Goal: Transaction & Acquisition: Book appointment/travel/reservation

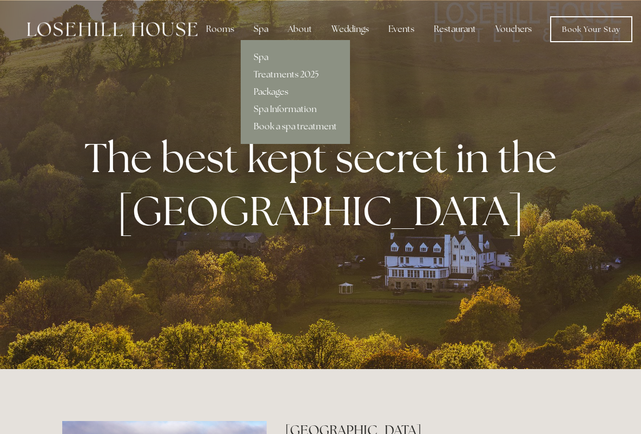
click at [253, 30] on div "Spa" at bounding box center [261, 29] width 32 height 22
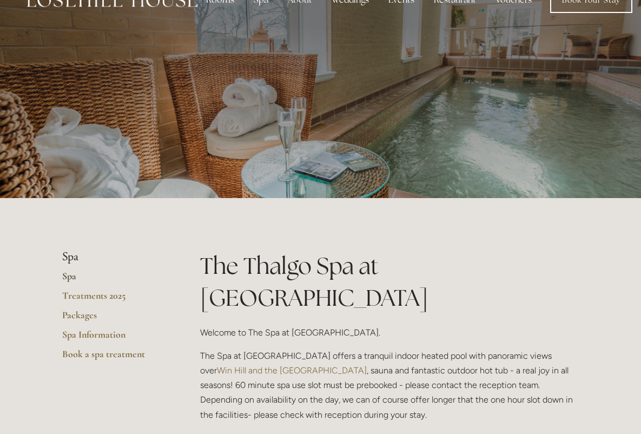
scroll to position [85, 0]
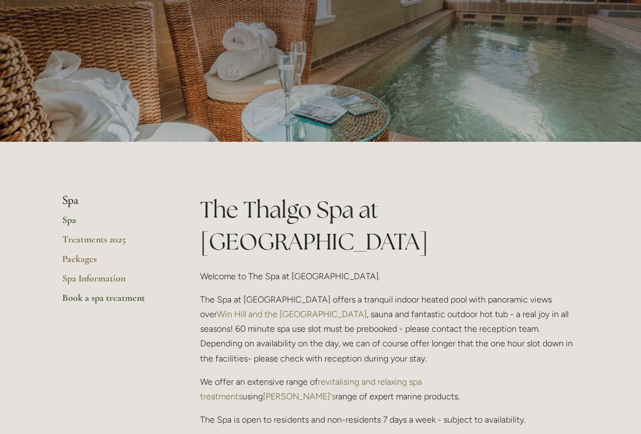
click at [102, 297] on link "Book a spa treatment" at bounding box center [113, 300] width 103 height 19
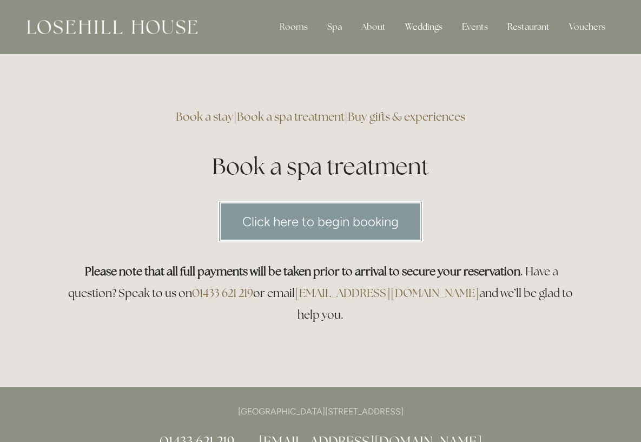
click at [333, 218] on link "Click here to begin booking" at bounding box center [320, 222] width 205 height 42
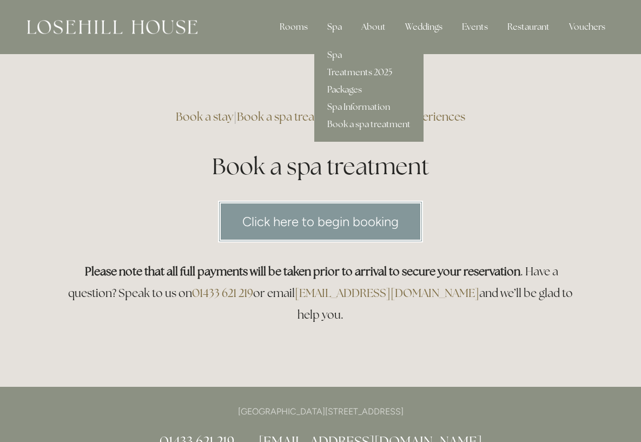
click at [336, 26] on div "Spa" at bounding box center [334, 27] width 32 height 22
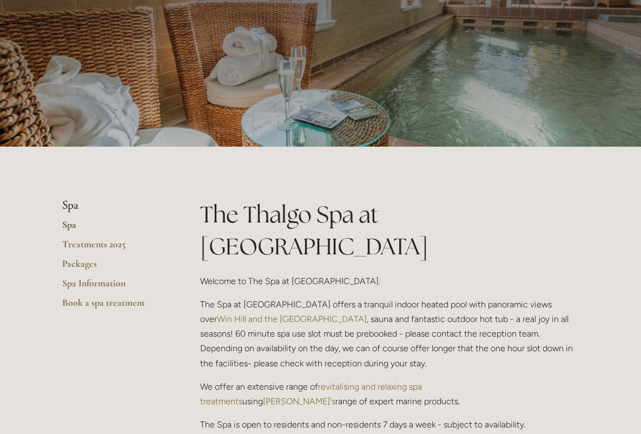
scroll to position [102, 0]
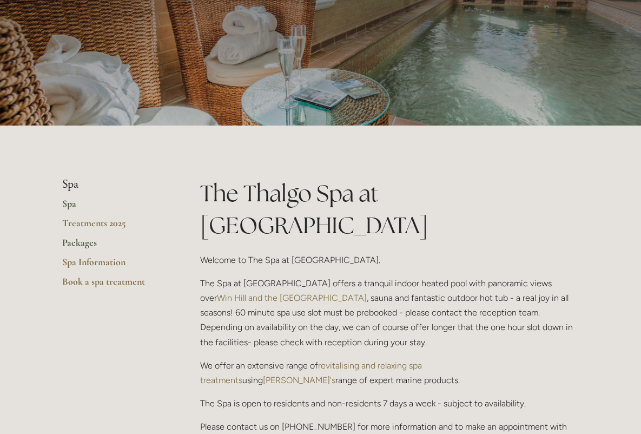
click at [77, 242] on link "Packages" at bounding box center [113, 245] width 103 height 19
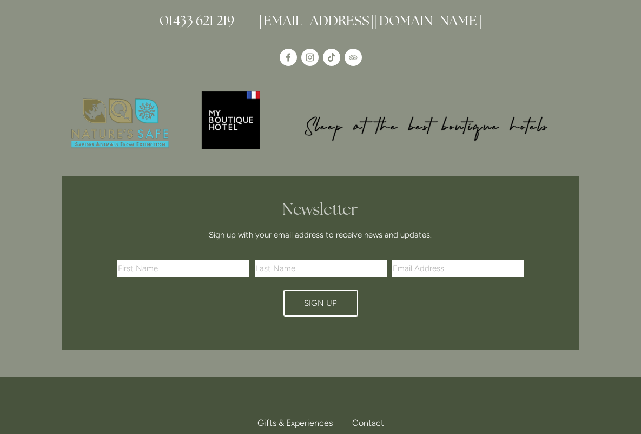
scroll to position [2412, 0]
